Goal: Task Accomplishment & Management: Manage account settings

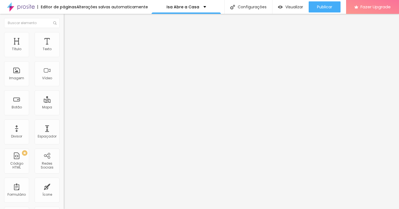
click at [64, 48] on span "Trocar imagem" at bounding box center [79, 45] width 30 height 5
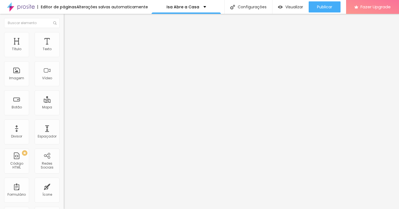
click at [64, 48] on span "Trocar imagem" at bounding box center [79, 45] width 30 height 5
click at [114, 209] on div at bounding box center [199, 212] width 399 height 0
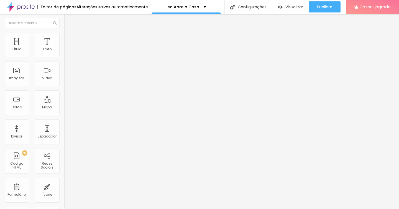
click at [84, 209] on div "Subindo 0/2 arquivos" at bounding box center [199, 210] width 399 height 3
click at [113, 209] on div at bounding box center [199, 212] width 399 height 0
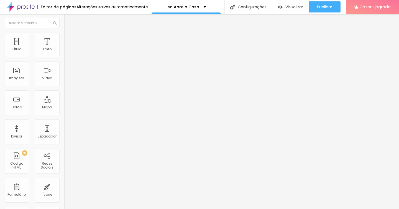
click at [94, 209] on div at bounding box center [199, 212] width 399 height 0
click at [98, 209] on div "Subindo 0/2 arquivos" at bounding box center [199, 210] width 399 height 3
click at [64, 47] on div "Trocar imagem" at bounding box center [96, 45] width 64 height 4
click at [64, 48] on span "Trocar imagem" at bounding box center [79, 45] width 30 height 5
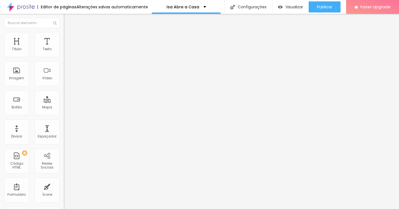
click at [64, 48] on span "Trocar imagem" at bounding box center [79, 45] width 30 height 5
click at [70, 209] on div "Subindo 0/1 arquivos" at bounding box center [199, 210] width 399 height 3
click at [73, 209] on div "Subindo 0/1 arquivos" at bounding box center [199, 210] width 399 height 3
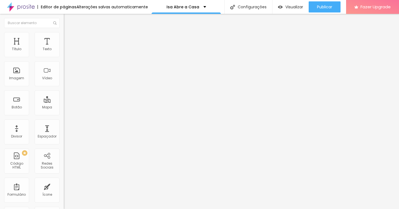
scroll to position [73, 0]
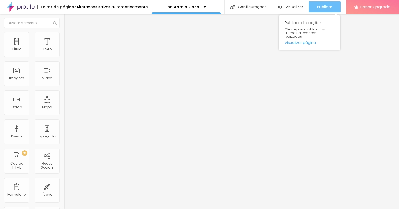
click at [324, 9] on span "Publicar" at bounding box center [324, 7] width 15 height 4
